Goal: Task Accomplishment & Management: Manage account settings

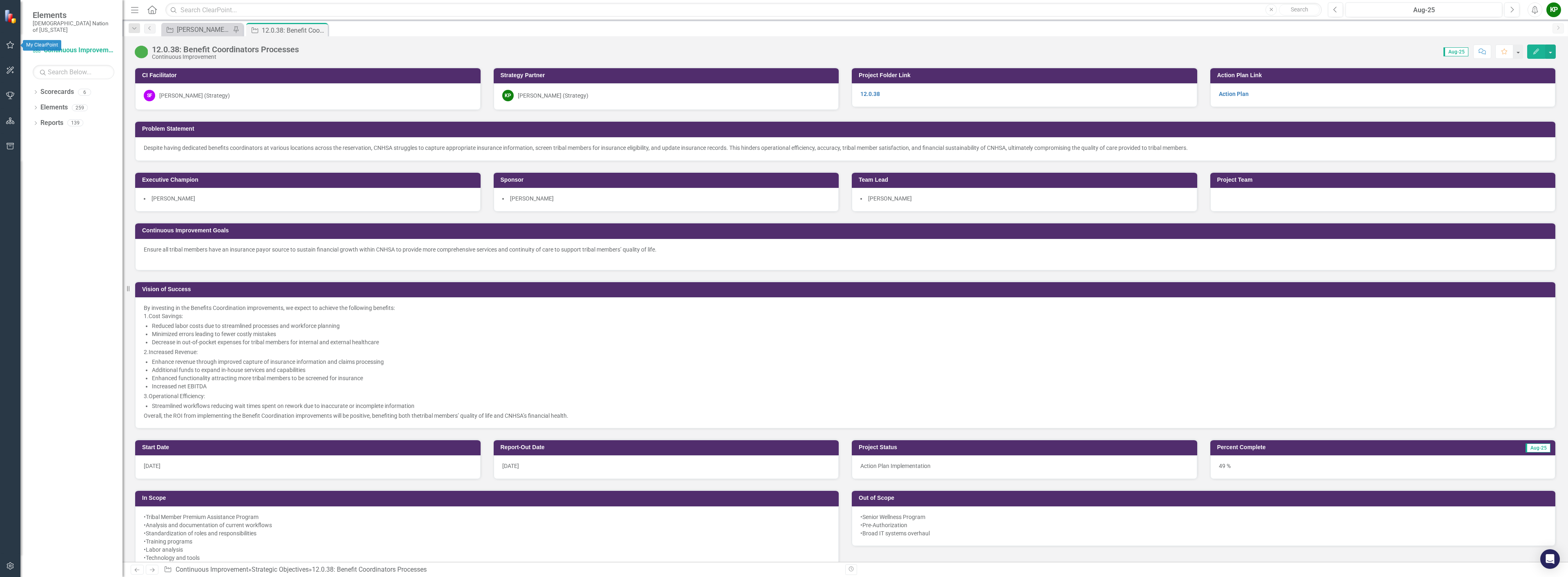
click at [13, 47] on icon "button" at bounding box center [10, 44] width 9 height 7
click at [189, 30] on div "[PERSON_NAME] SO's" at bounding box center [203, 29] width 54 height 10
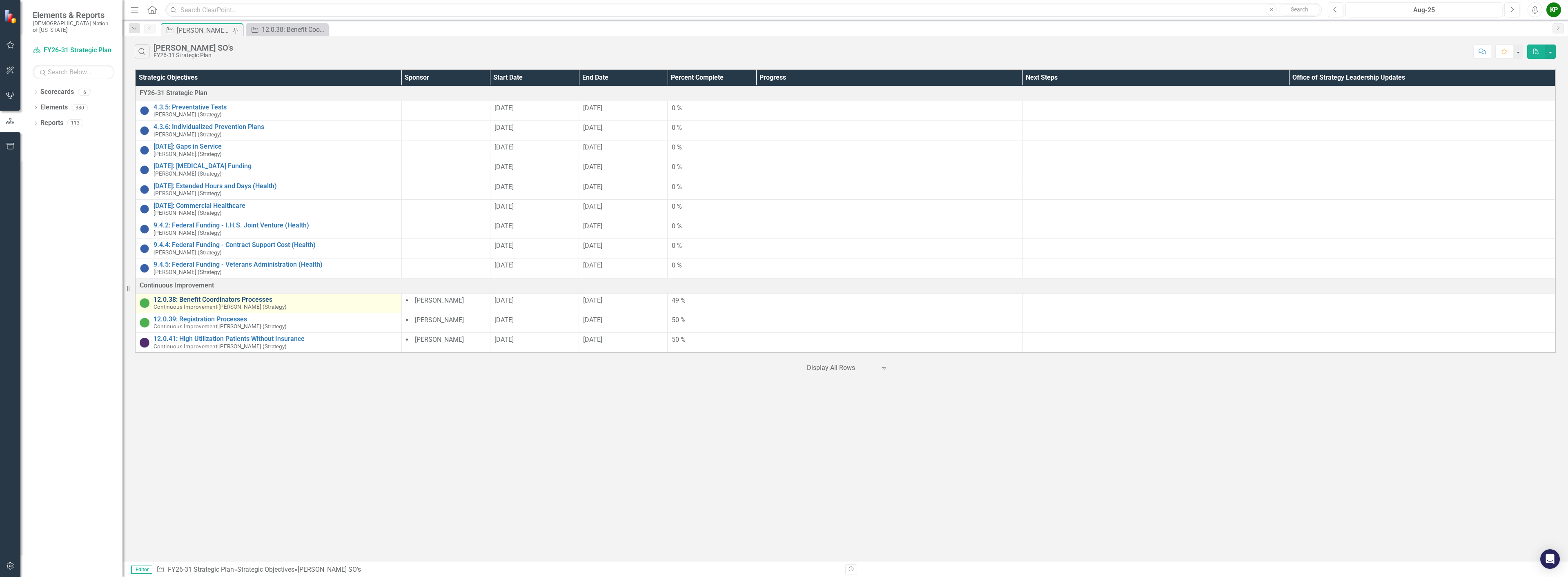
click at [237, 302] on link "12.0.38: Benefit Coordinators Processes" at bounding box center [275, 299] width 243 height 7
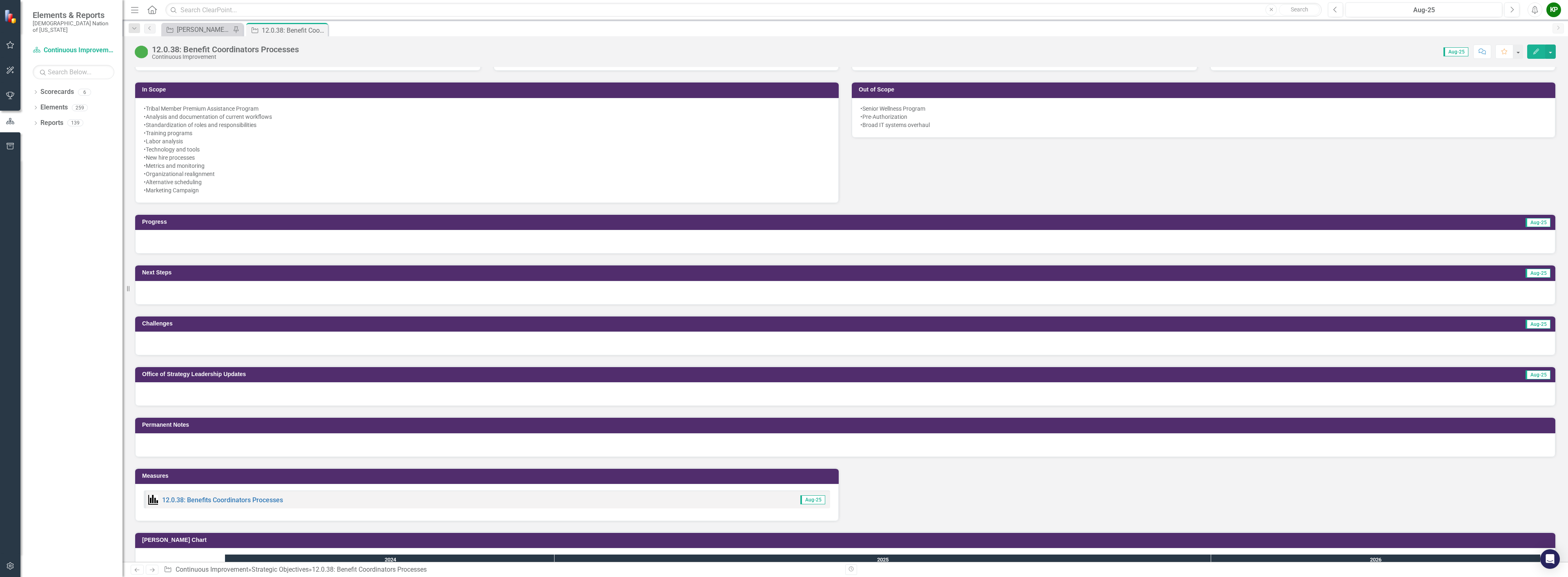
scroll to position [204, 0]
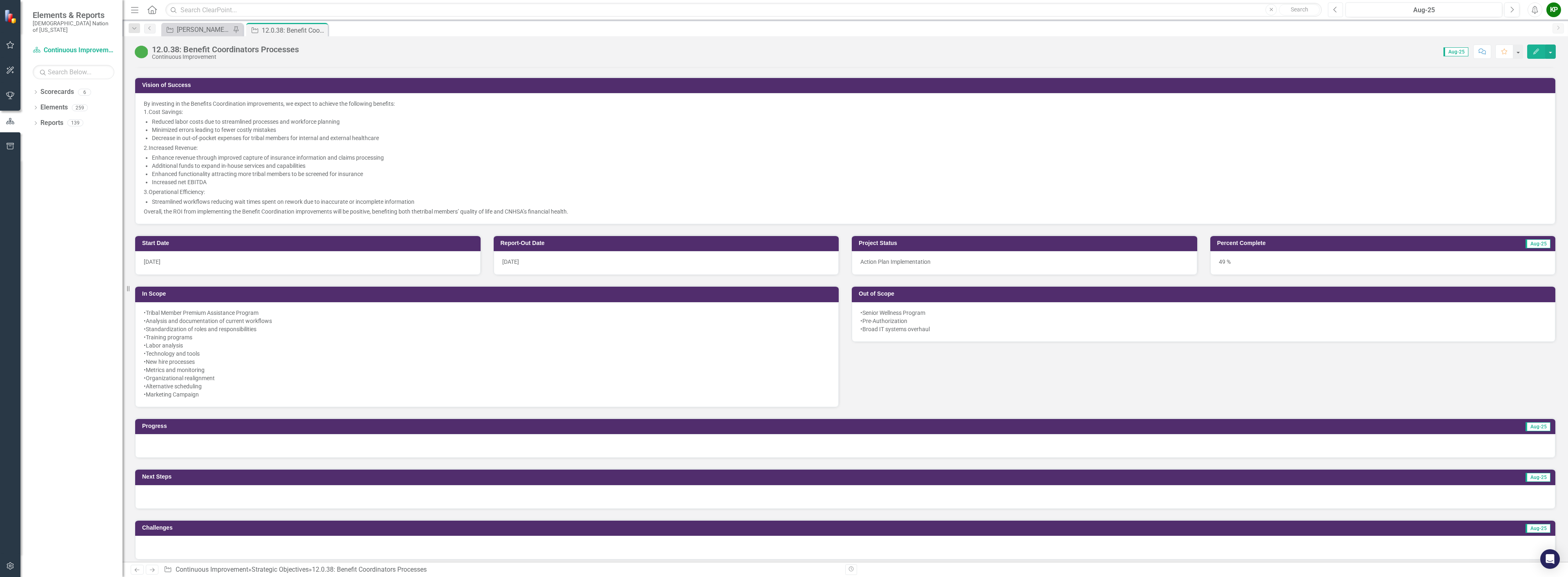
click at [1333, 6] on button "Previous" at bounding box center [1335, 10] width 15 height 15
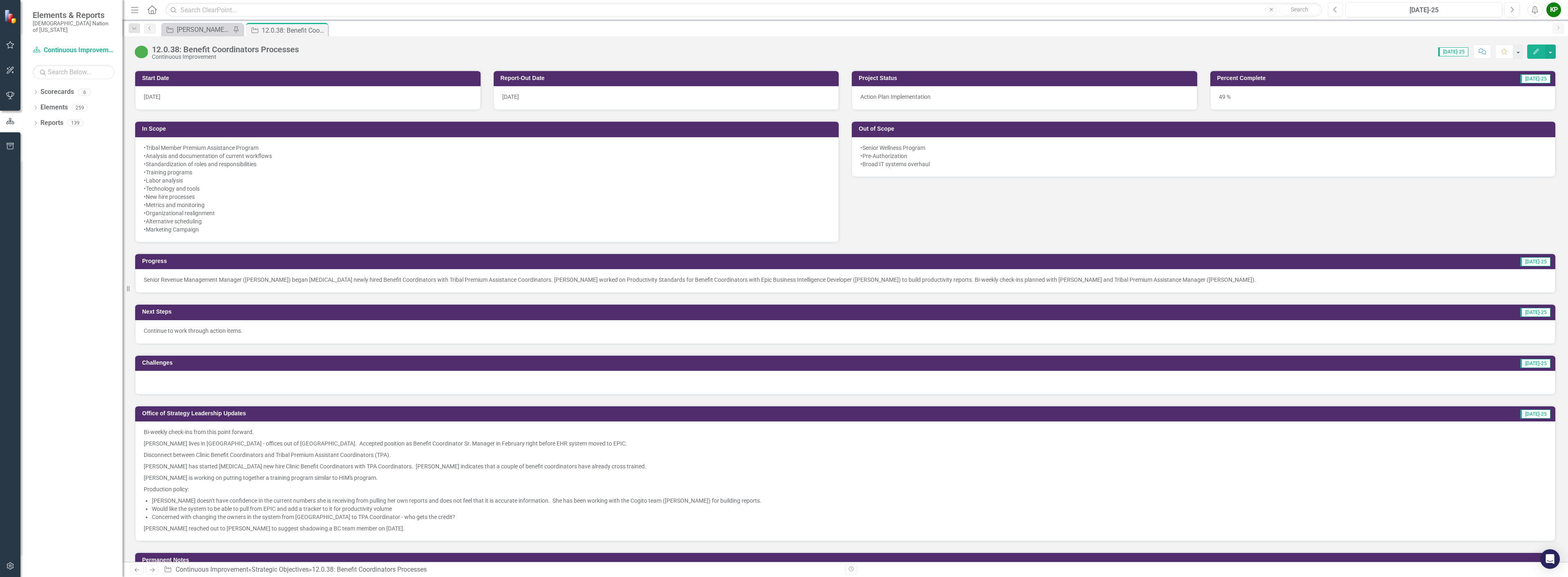
scroll to position [328, 0]
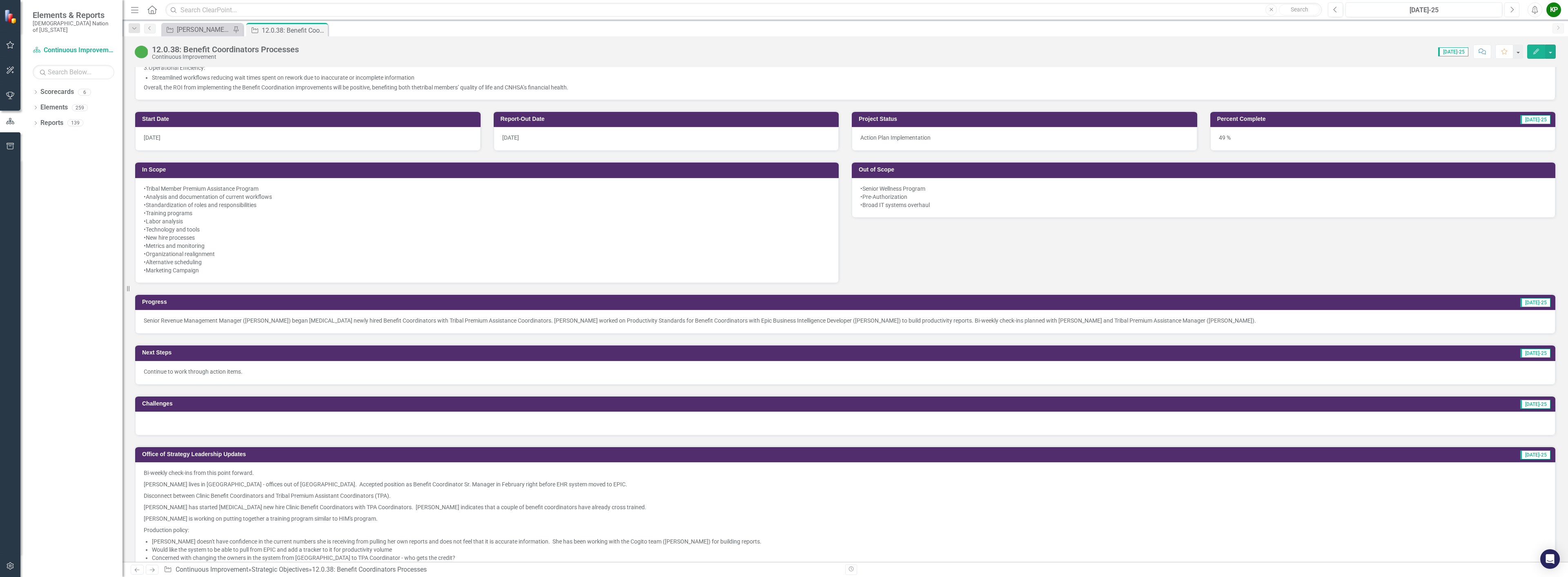
click at [1511, 12] on icon "Next" at bounding box center [1511, 10] width 4 height 7
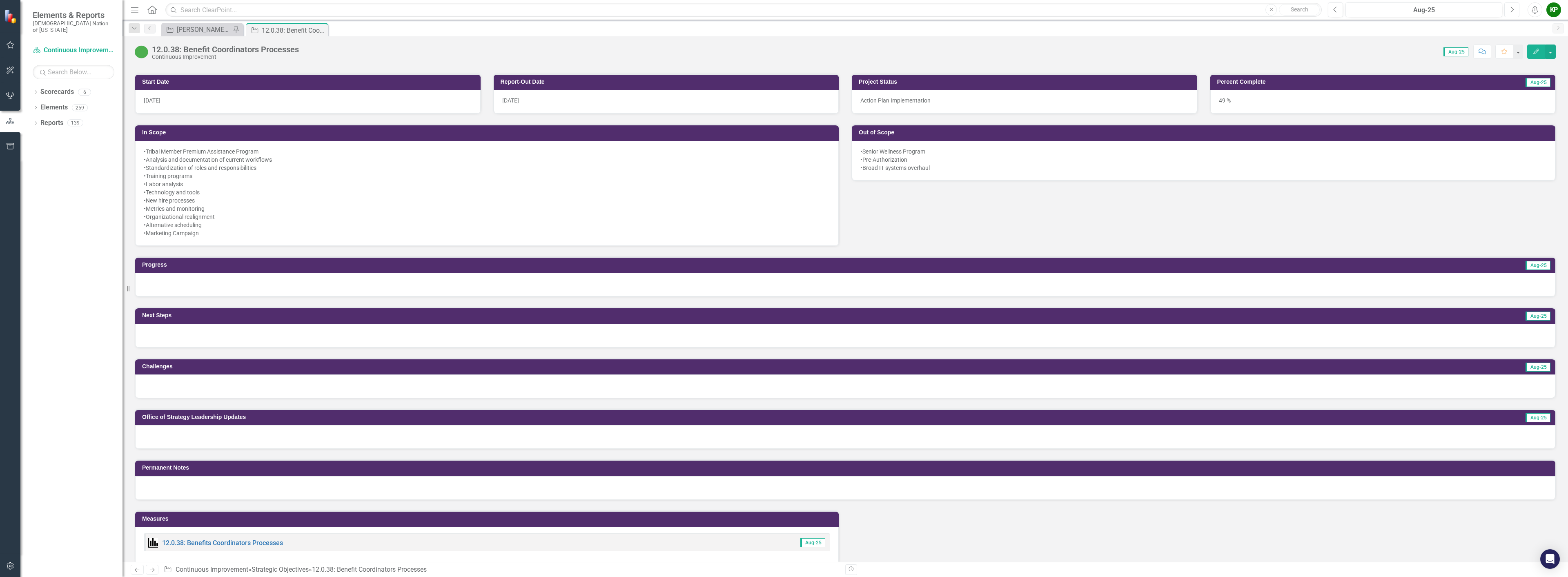
scroll to position [368, 0]
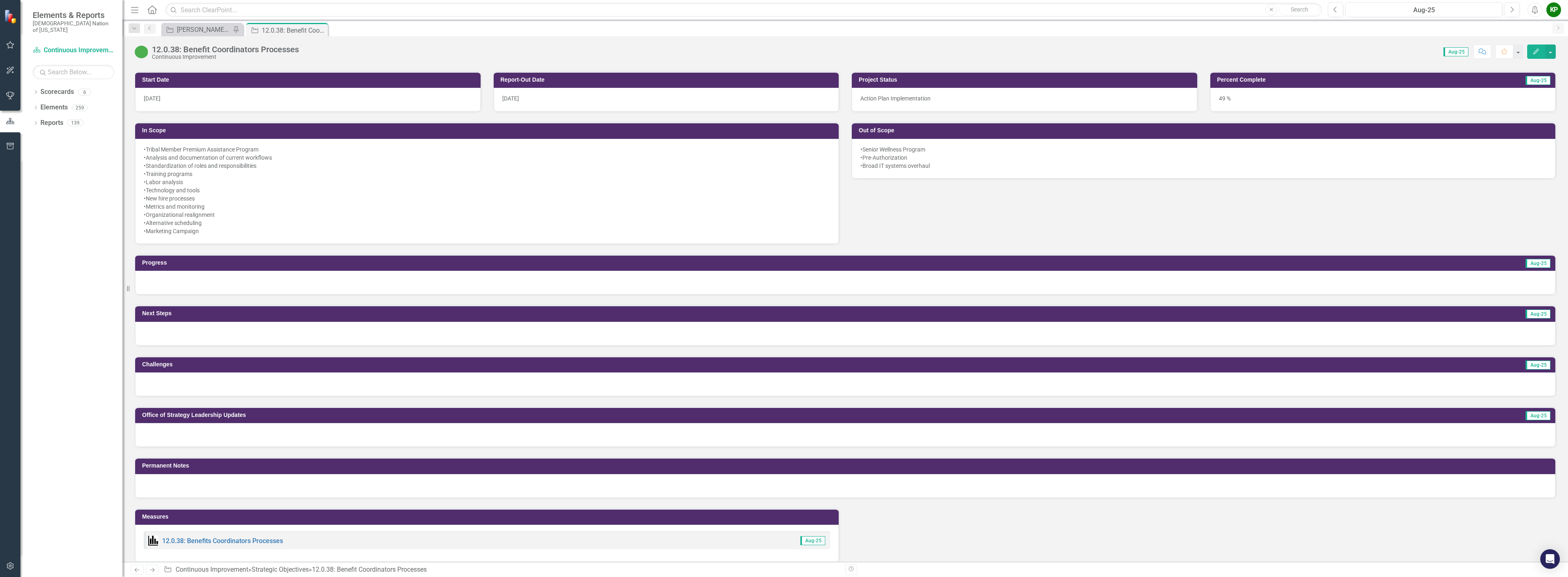
click at [240, 285] on div at bounding box center [845, 282] width 1420 height 24
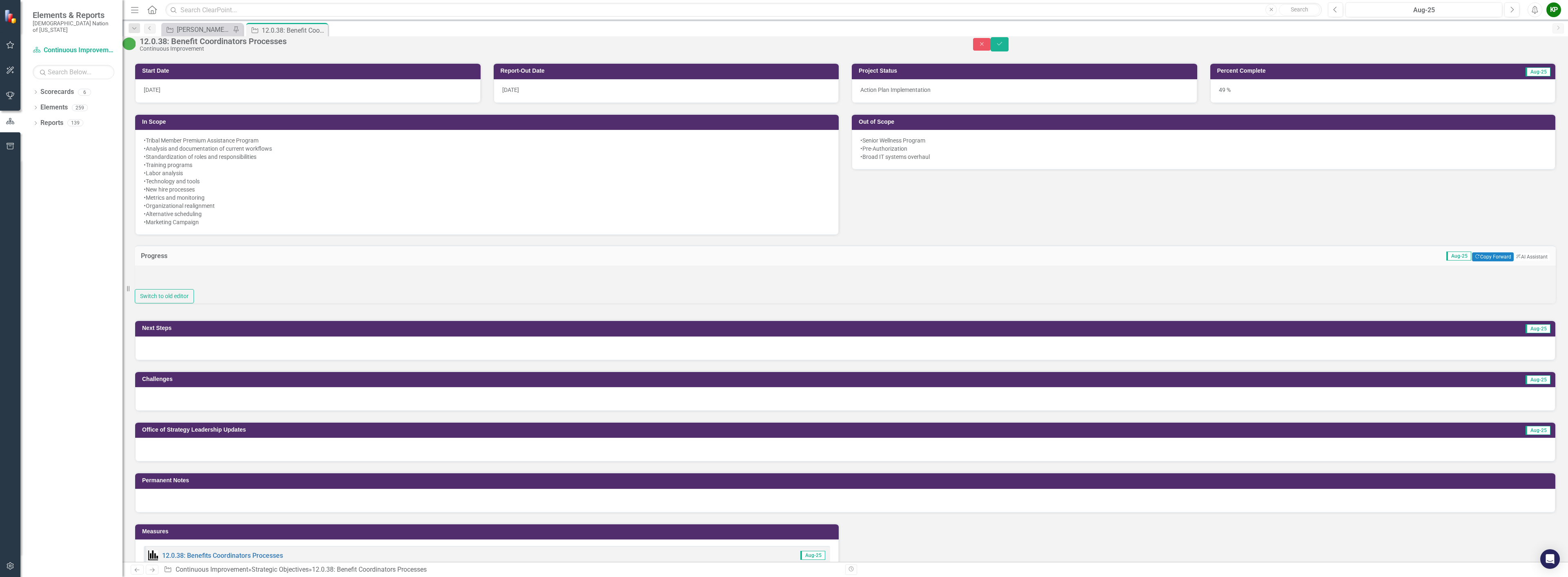
click at [236, 288] on div at bounding box center [845, 278] width 1421 height 24
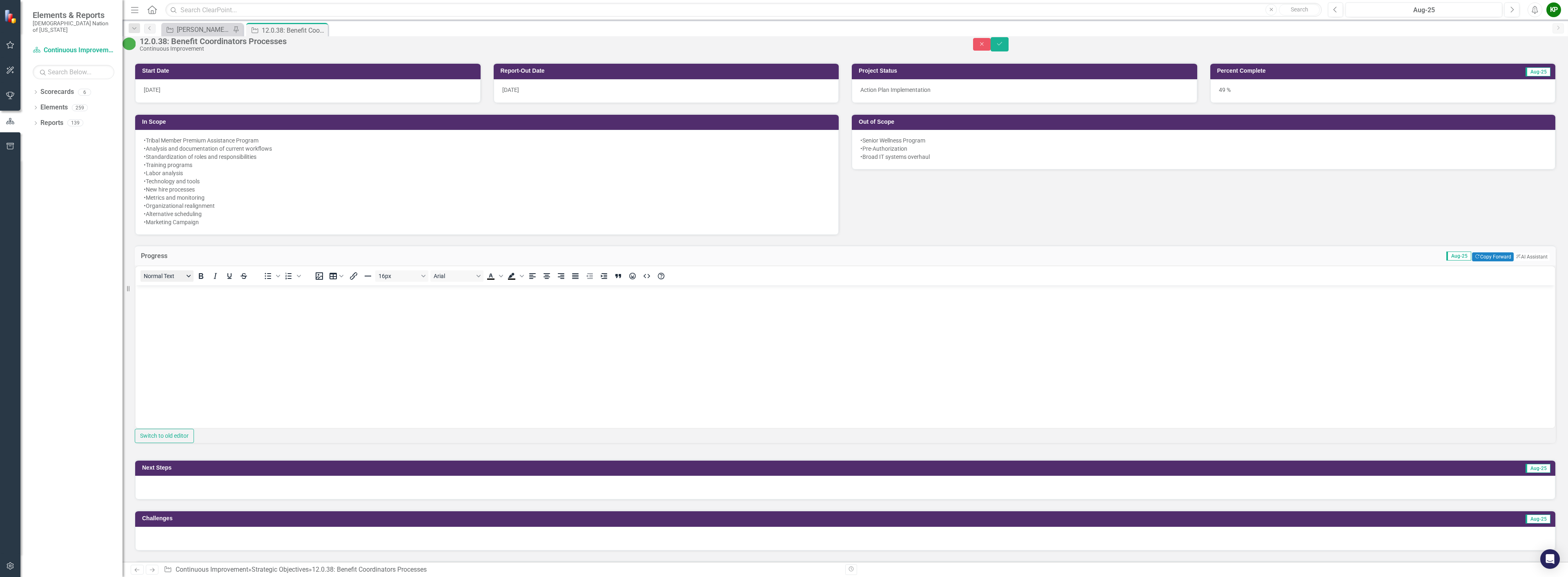
scroll to position [0, 0]
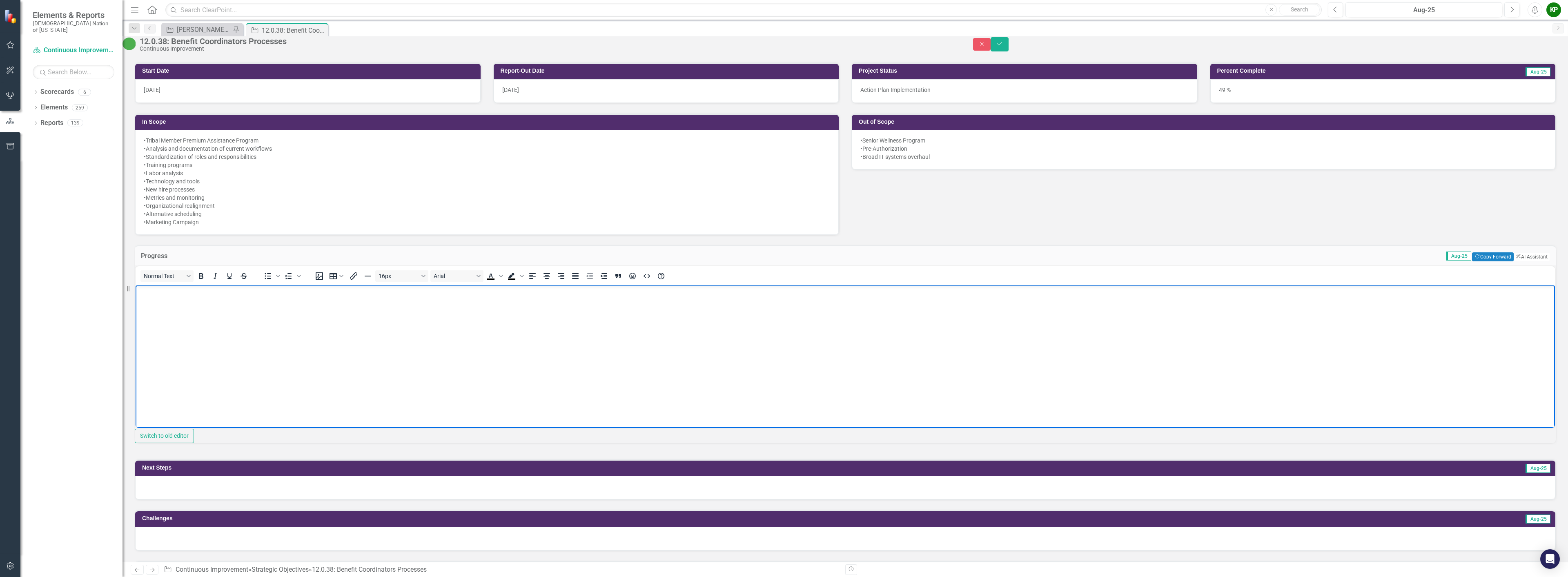
click at [191, 311] on body "Rich Text Area. Press ALT-0 for help." at bounding box center [845, 346] width 1419 height 122
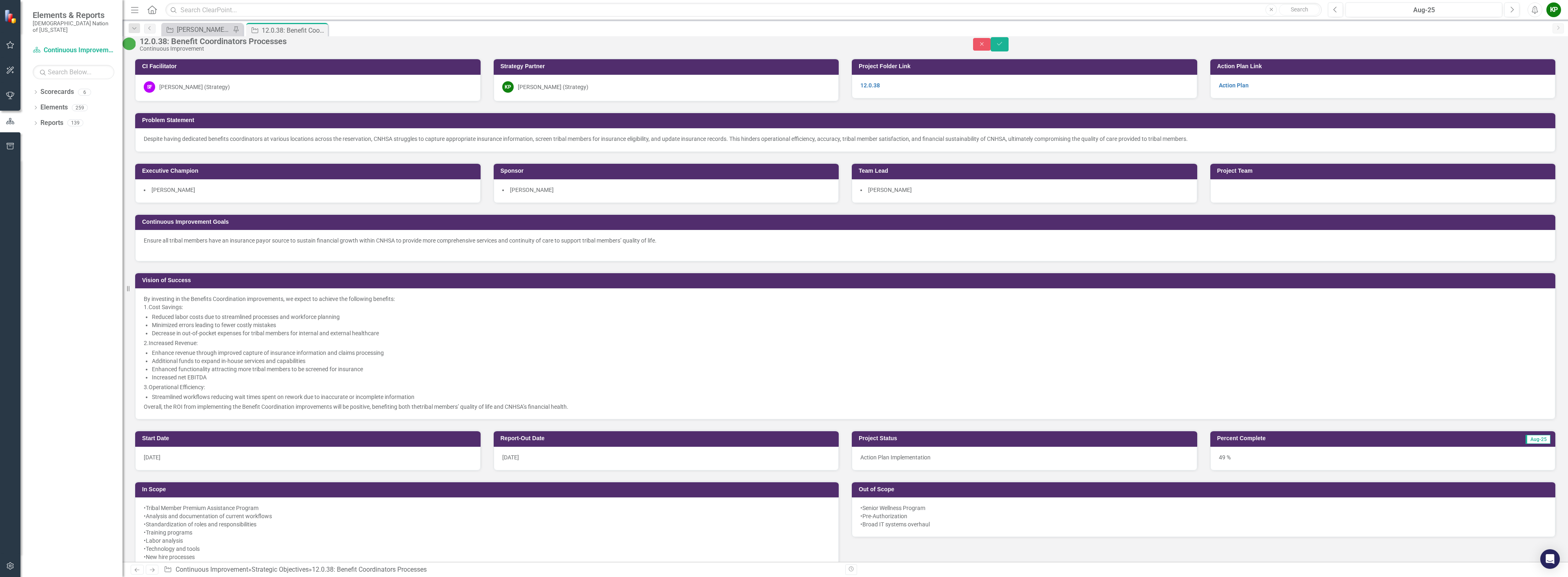
scroll to position [204, 0]
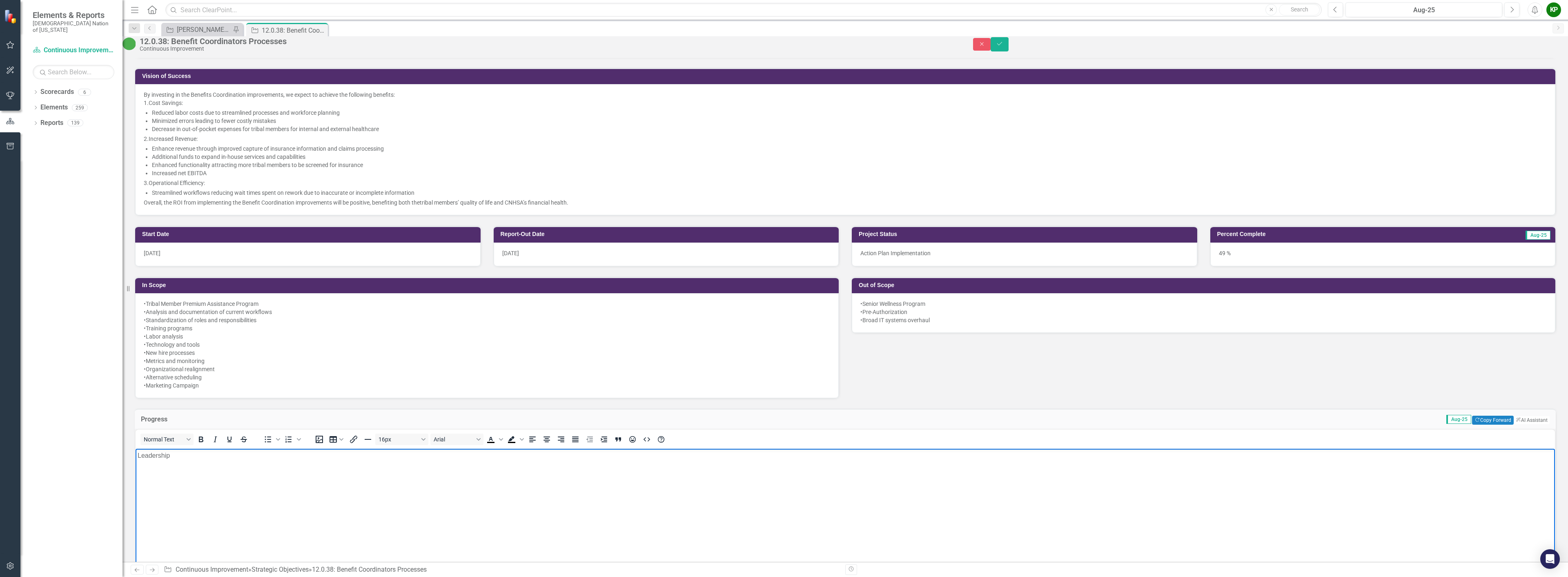
click at [226, 450] on body "Leadership" at bounding box center [845, 509] width 1419 height 122
click at [237, 455] on p "Leadership" at bounding box center [845, 455] width 1415 height 10
